Goal: Information Seeking & Learning: Check status

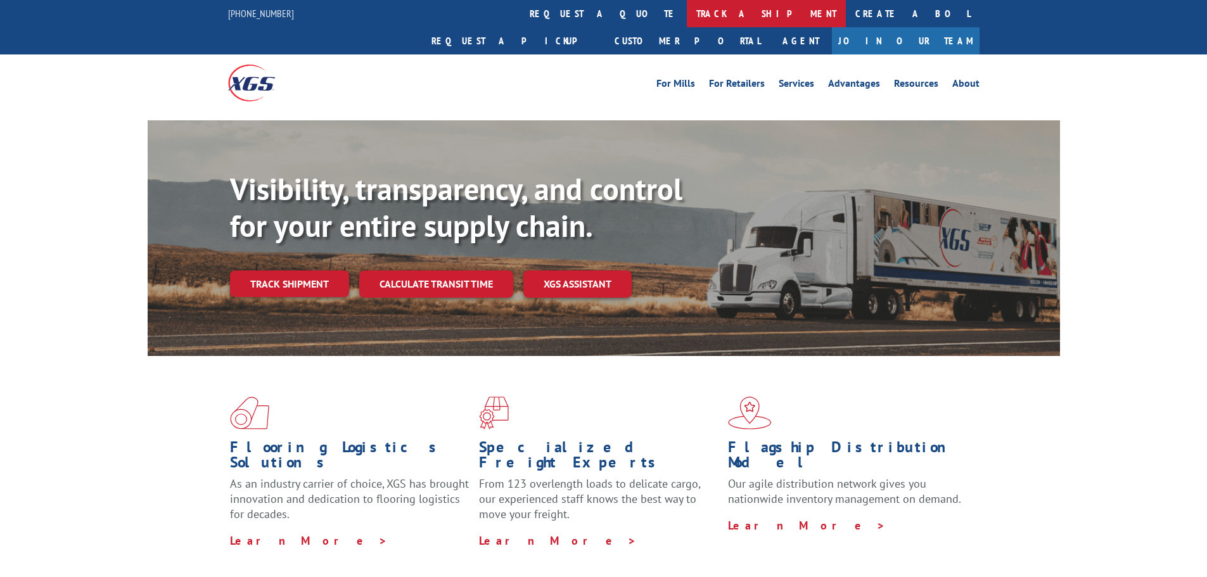
click at [687, 13] on link "track a shipment" at bounding box center [766, 13] width 159 height 27
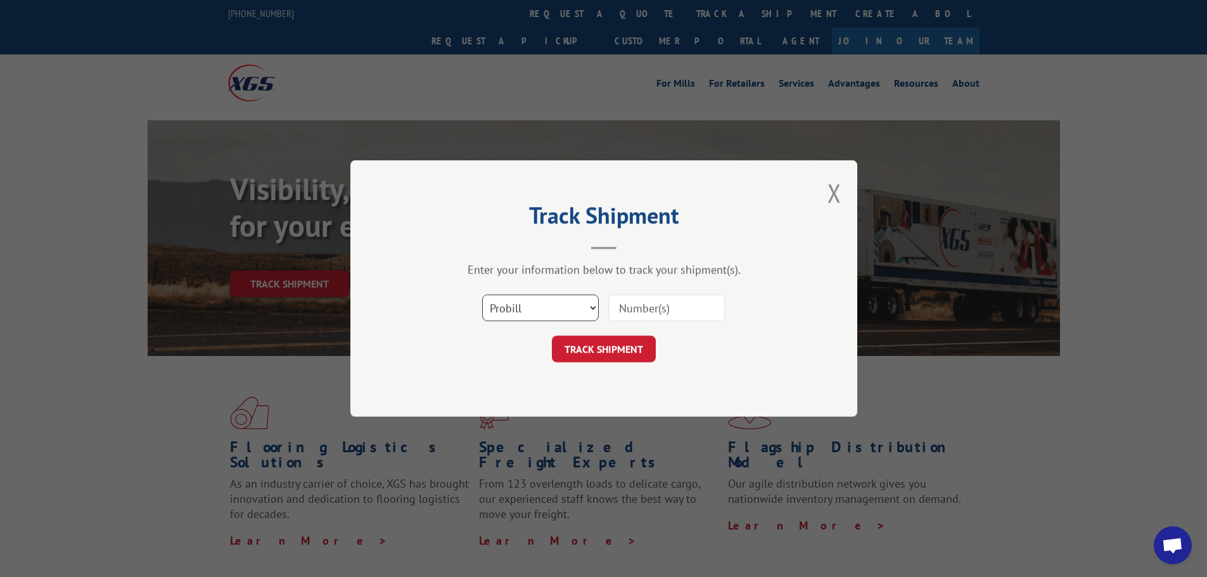
click at [547, 305] on select "Select category... Probill BOL PO" at bounding box center [540, 308] width 117 height 27
select select "po"
click at [482, 295] on select "Select category... Probill BOL PO" at bounding box center [540, 308] width 117 height 27
click at [644, 312] on input at bounding box center [666, 308] width 117 height 27
paste input "25535093"
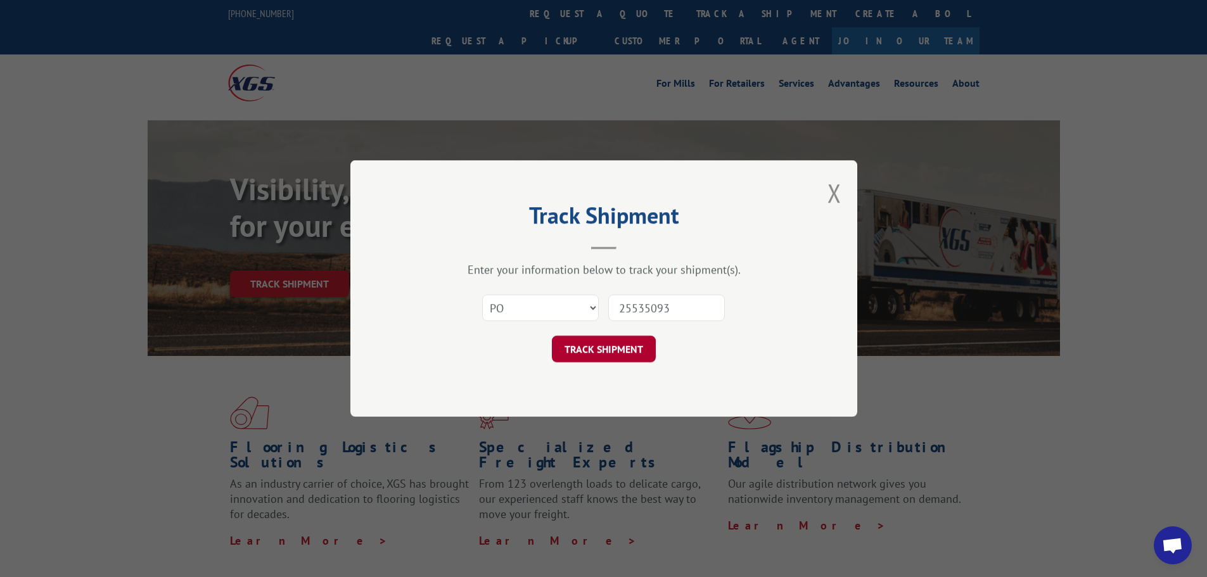
type input "25535093"
click at [616, 341] on button "TRACK SHIPMENT" at bounding box center [604, 349] width 104 height 27
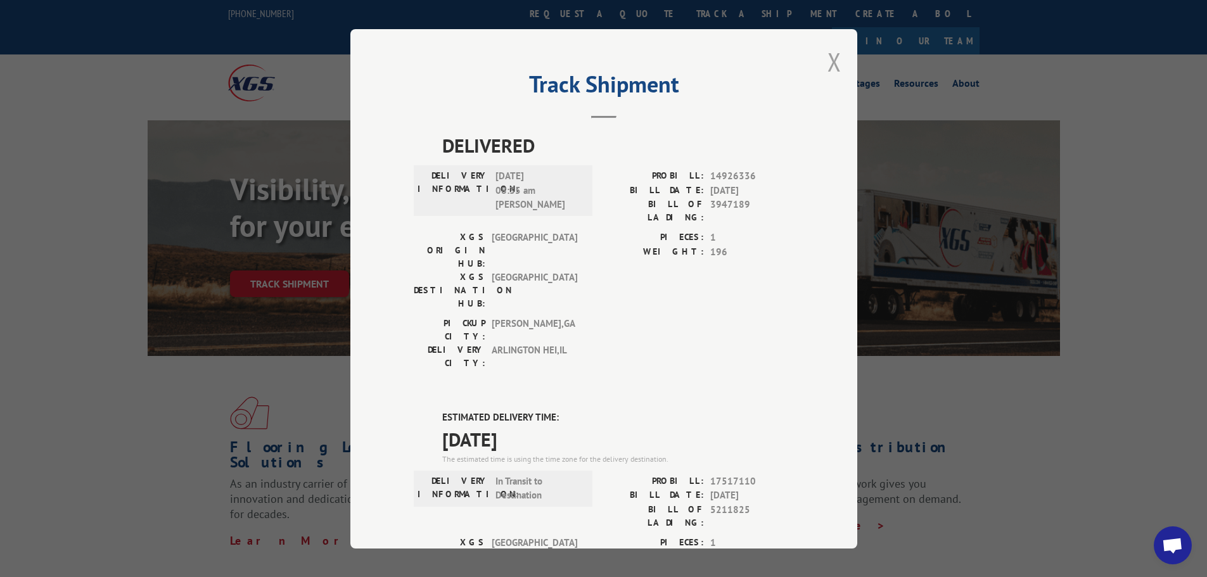
click at [827, 56] on button "Close modal" at bounding box center [834, 62] width 14 height 34
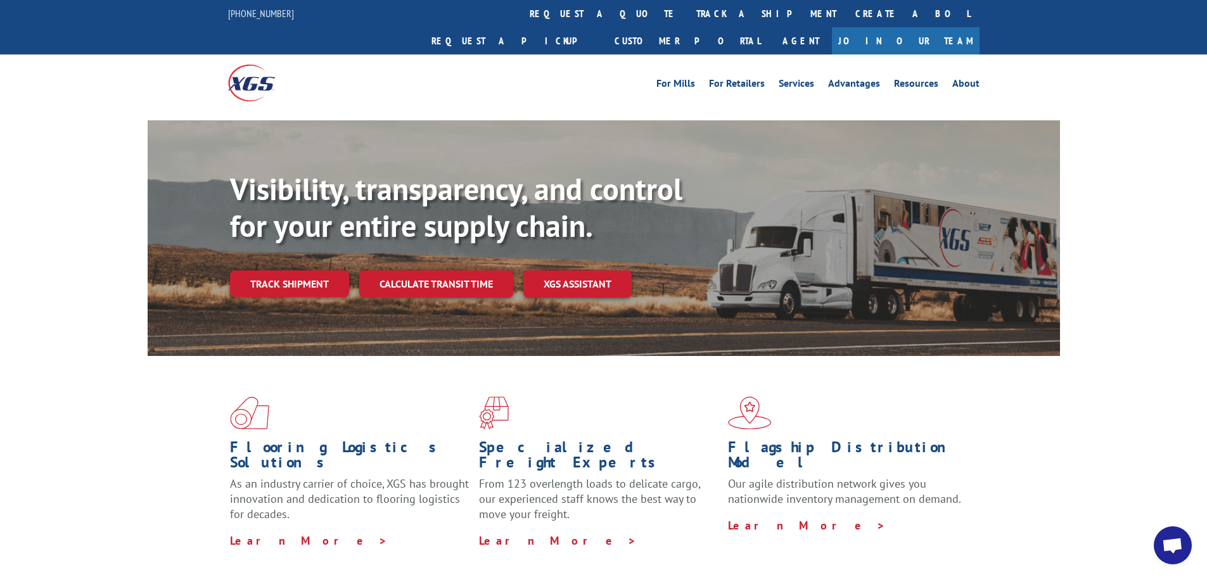
click at [687, 20] on link "track a shipment" at bounding box center [766, 13] width 159 height 27
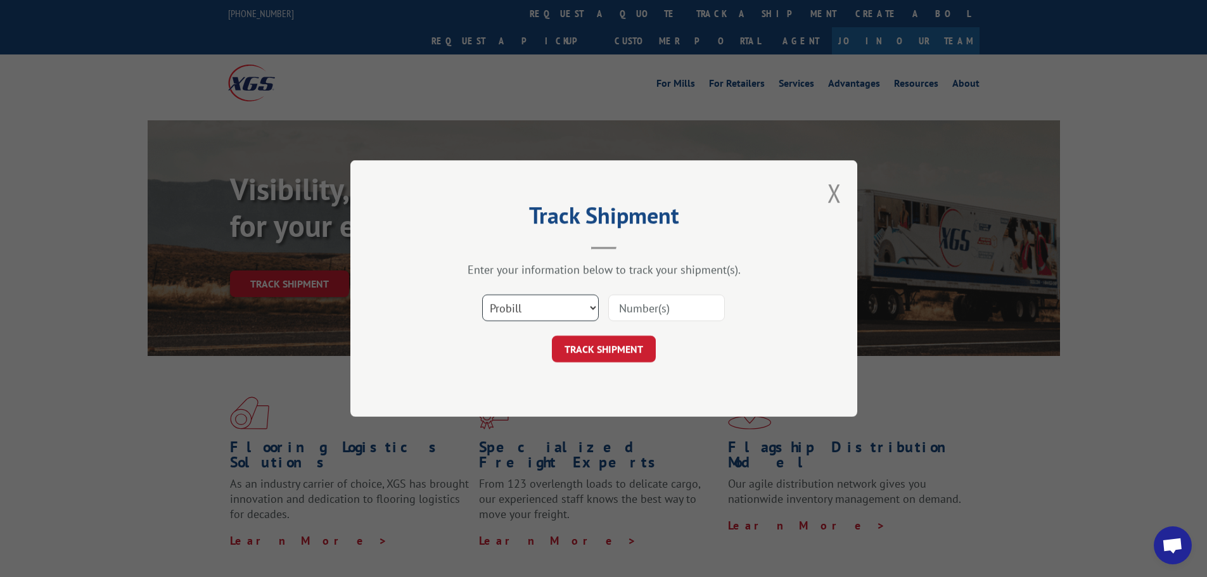
click at [562, 311] on select "Select category... Probill BOL PO" at bounding box center [540, 308] width 117 height 27
select select "po"
click at [482, 295] on select "Select category... Probill BOL PO" at bounding box center [540, 308] width 117 height 27
paste input "04503830"
type input "04503830"
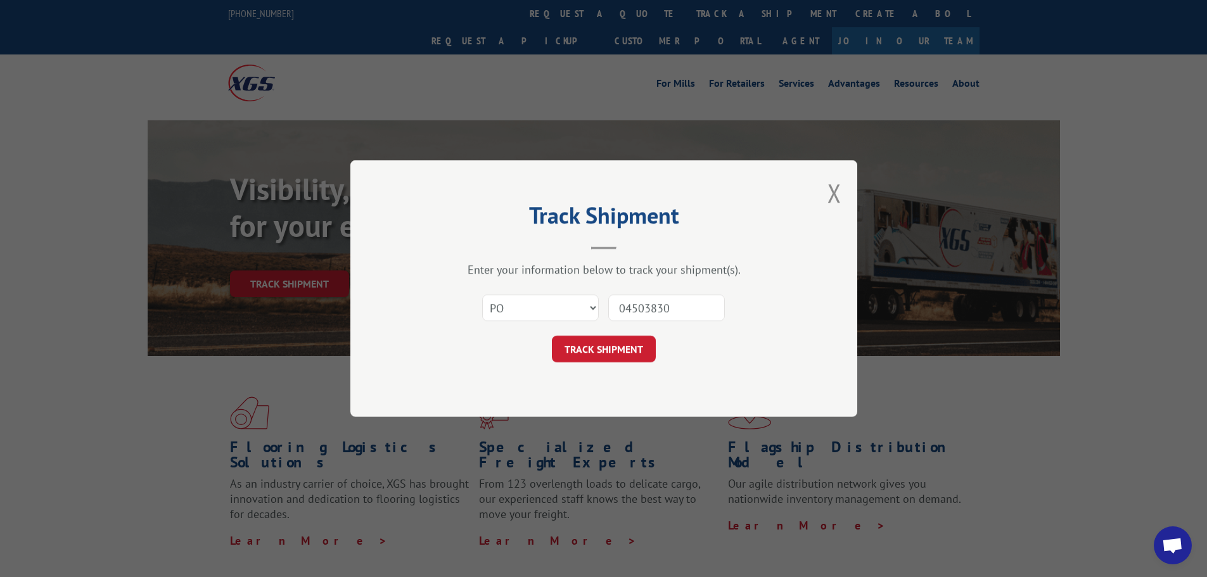
drag, startPoint x: 567, startPoint y: 342, endPoint x: 740, endPoint y: 368, distance: 174.8
click at [567, 340] on button "TRACK SHIPMENT" at bounding box center [604, 349] width 104 height 27
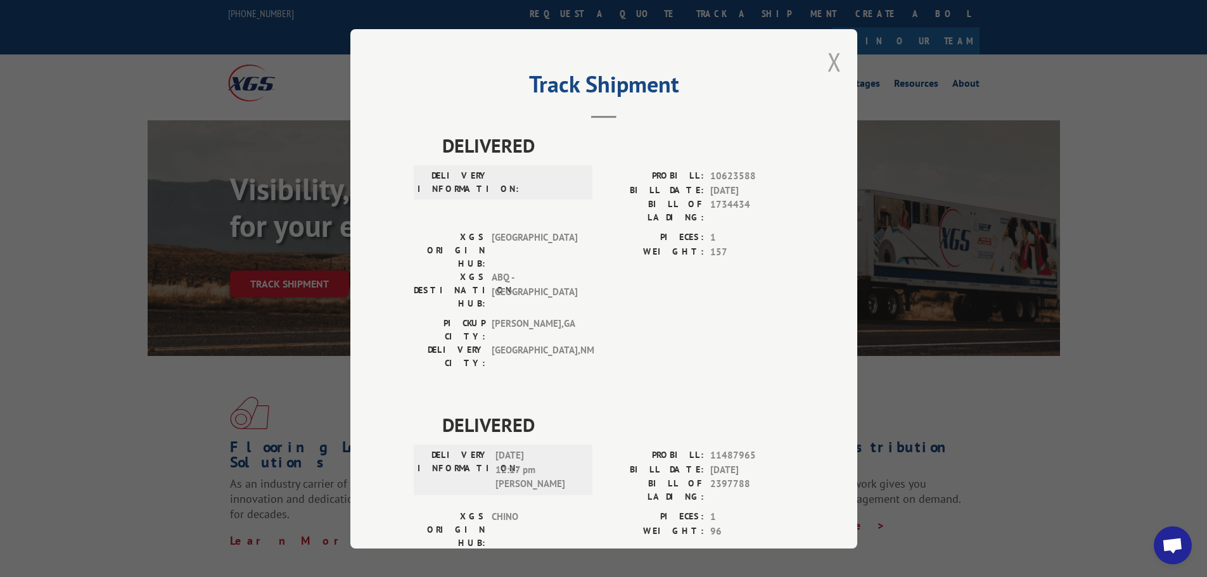
click at [835, 70] on button "Close modal" at bounding box center [834, 62] width 14 height 34
